Goal: Navigation & Orientation: Find specific page/section

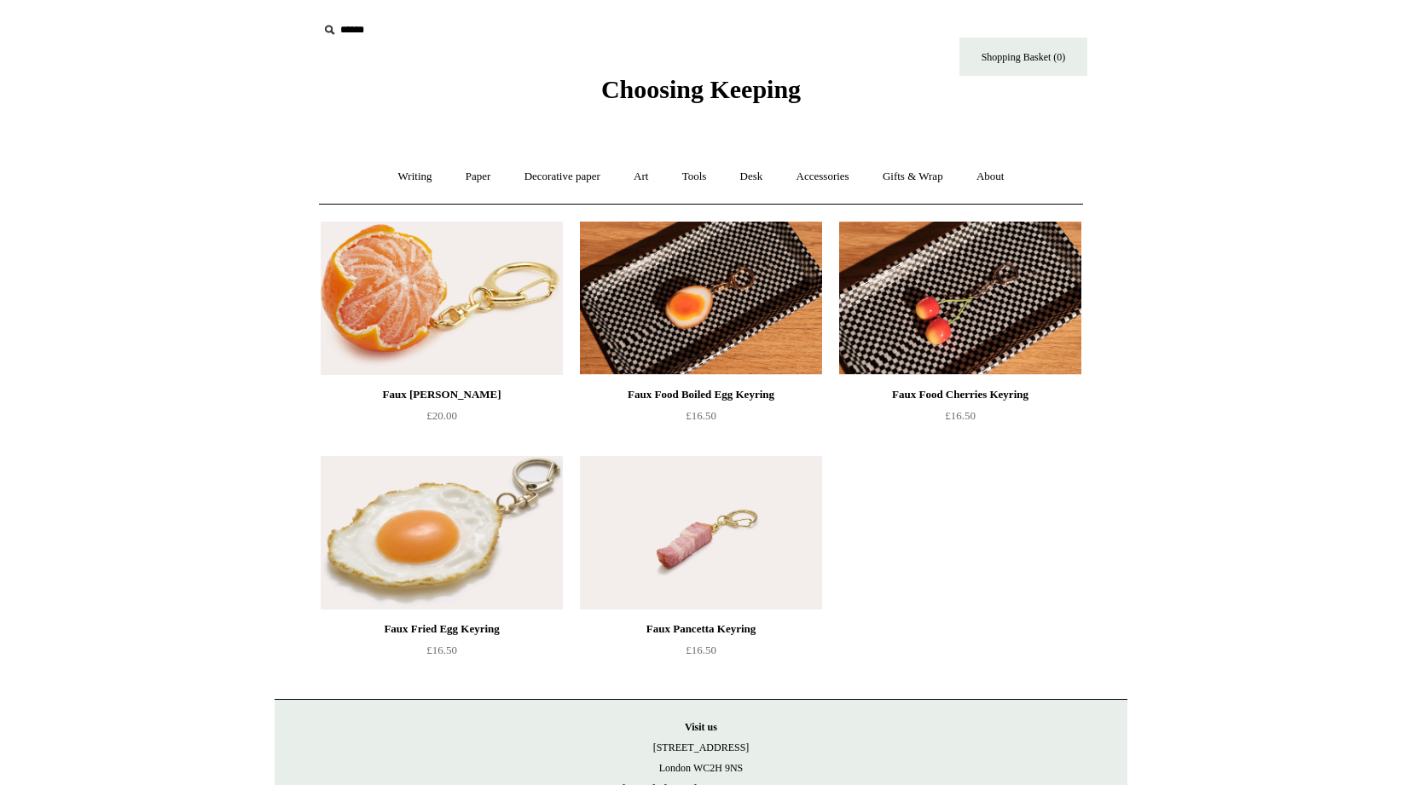
click at [432, 329] on img at bounding box center [442, 299] width 242 height 154
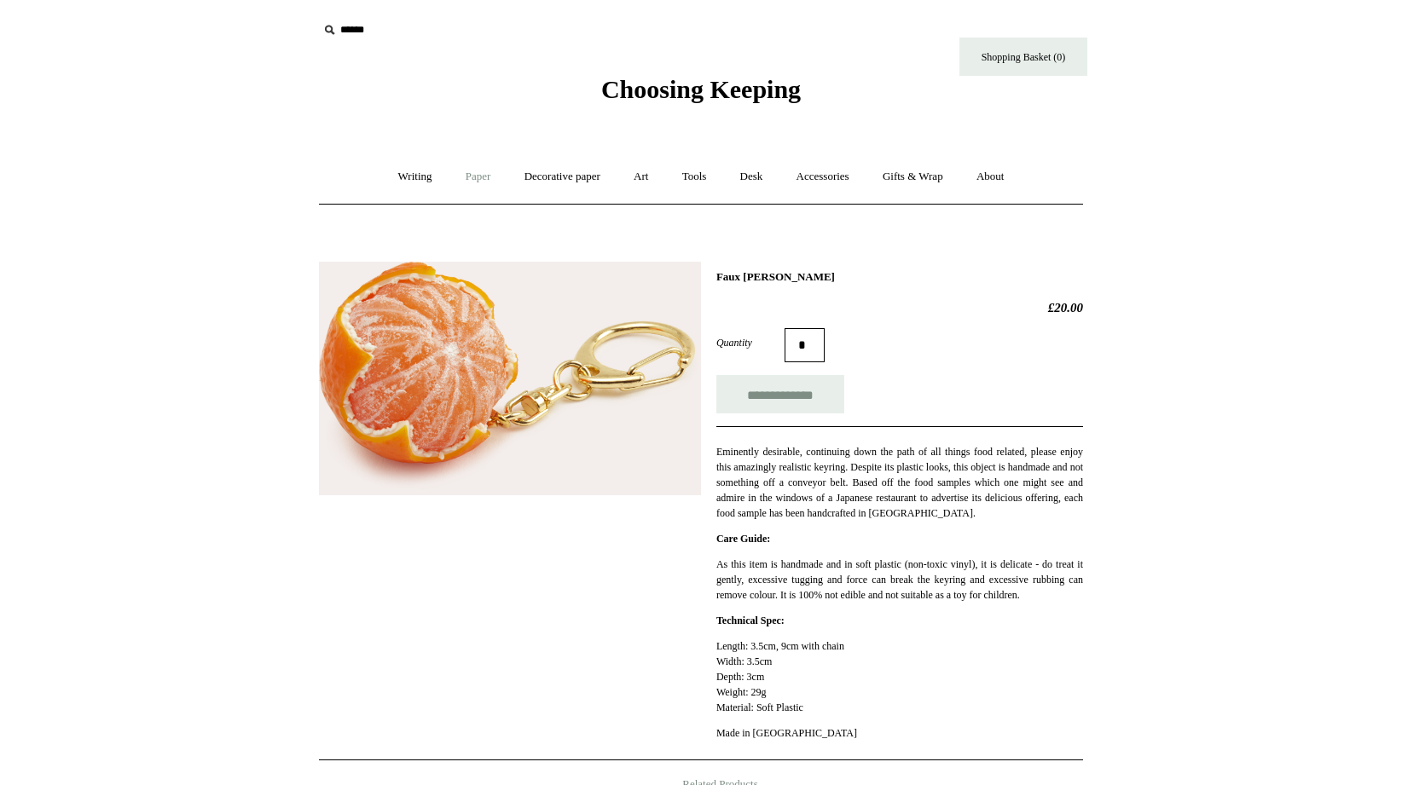
click at [483, 179] on link "Paper +" at bounding box center [478, 176] width 56 height 45
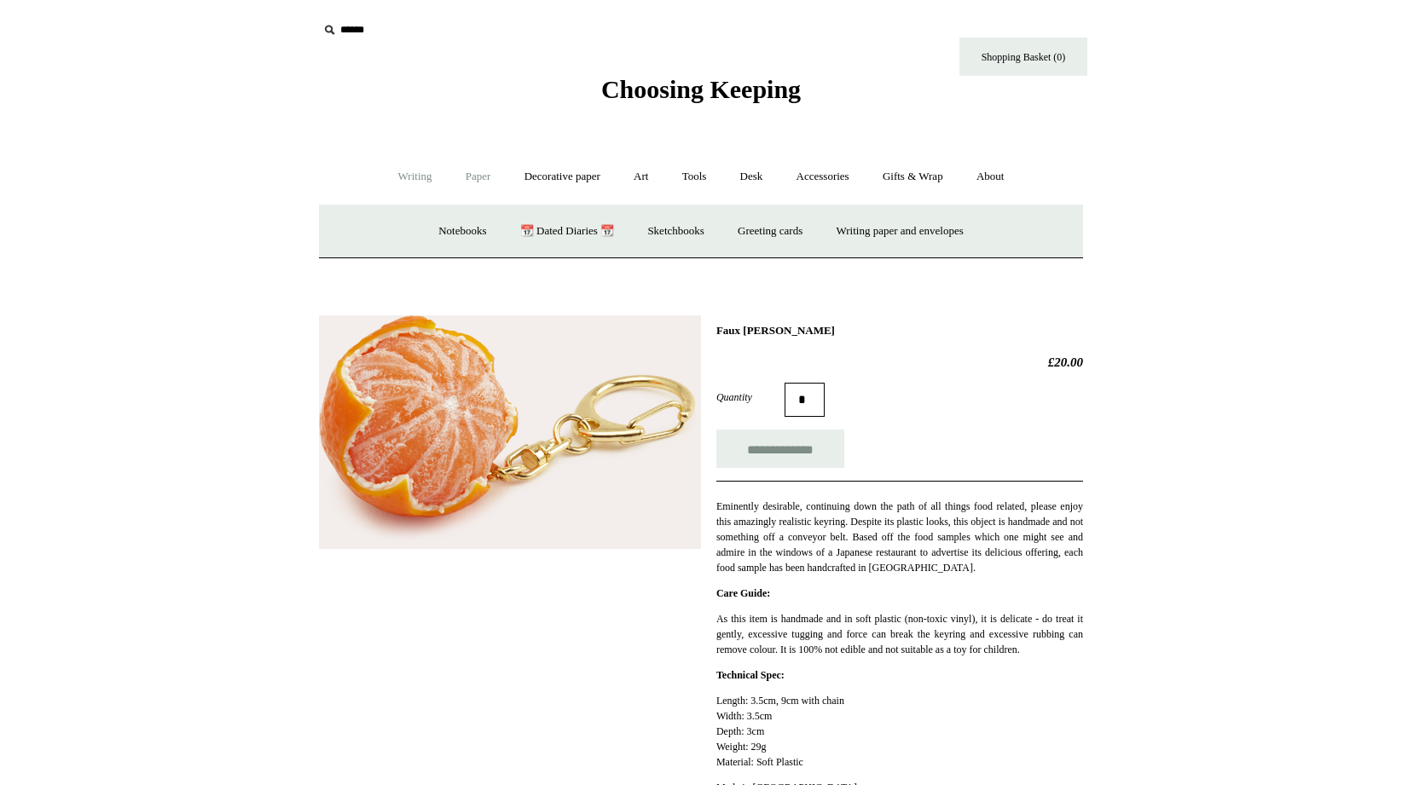
click at [431, 189] on link "Writing +" at bounding box center [415, 176] width 65 height 45
click at [471, 177] on link "Paper +" at bounding box center [478, 176] width 56 height 45
click at [854, 240] on link "Writing paper and envelopes +" at bounding box center [900, 231] width 158 height 45
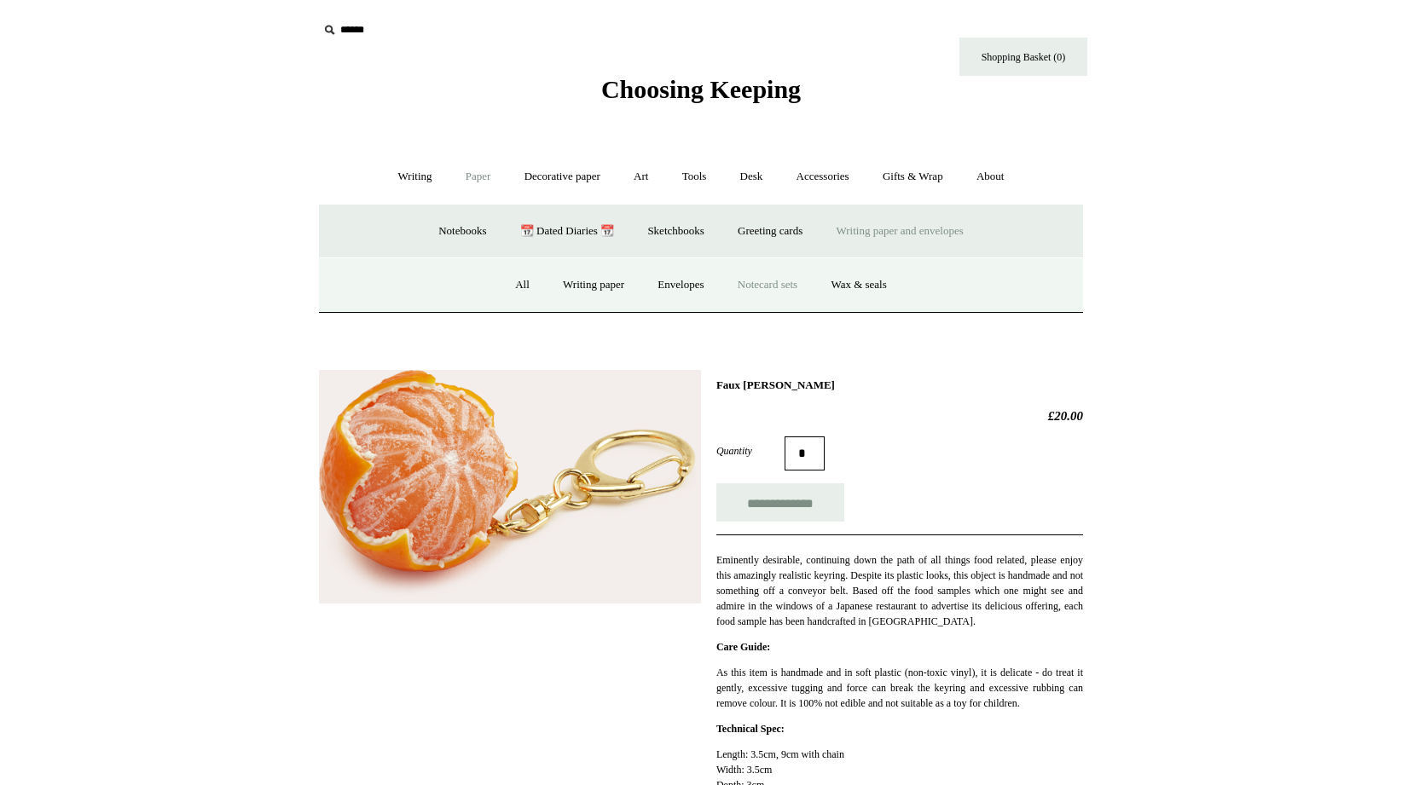
click at [764, 294] on link "Notecard sets" at bounding box center [767, 285] width 90 height 45
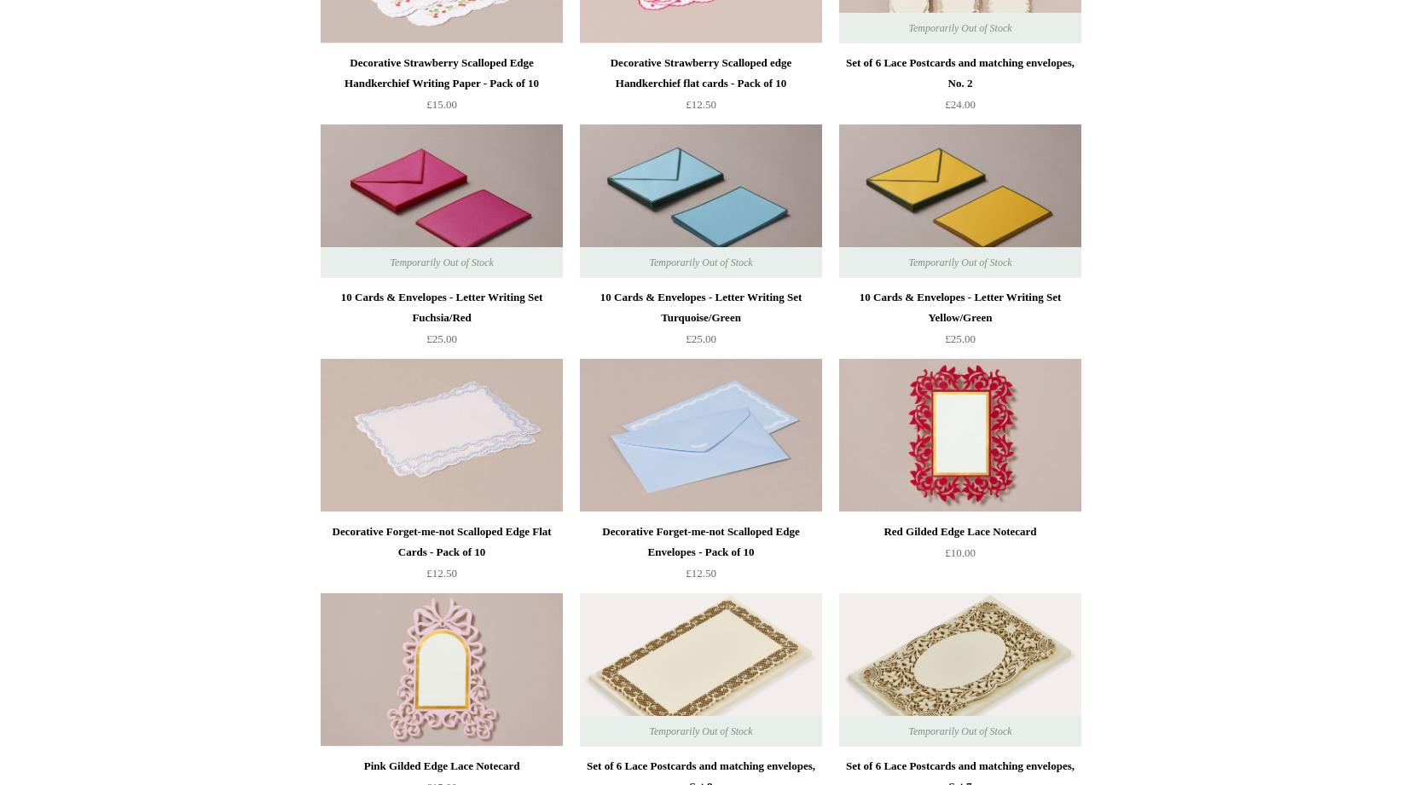
scroll to position [1157, 0]
